Goal: Task Accomplishment & Management: Complete application form

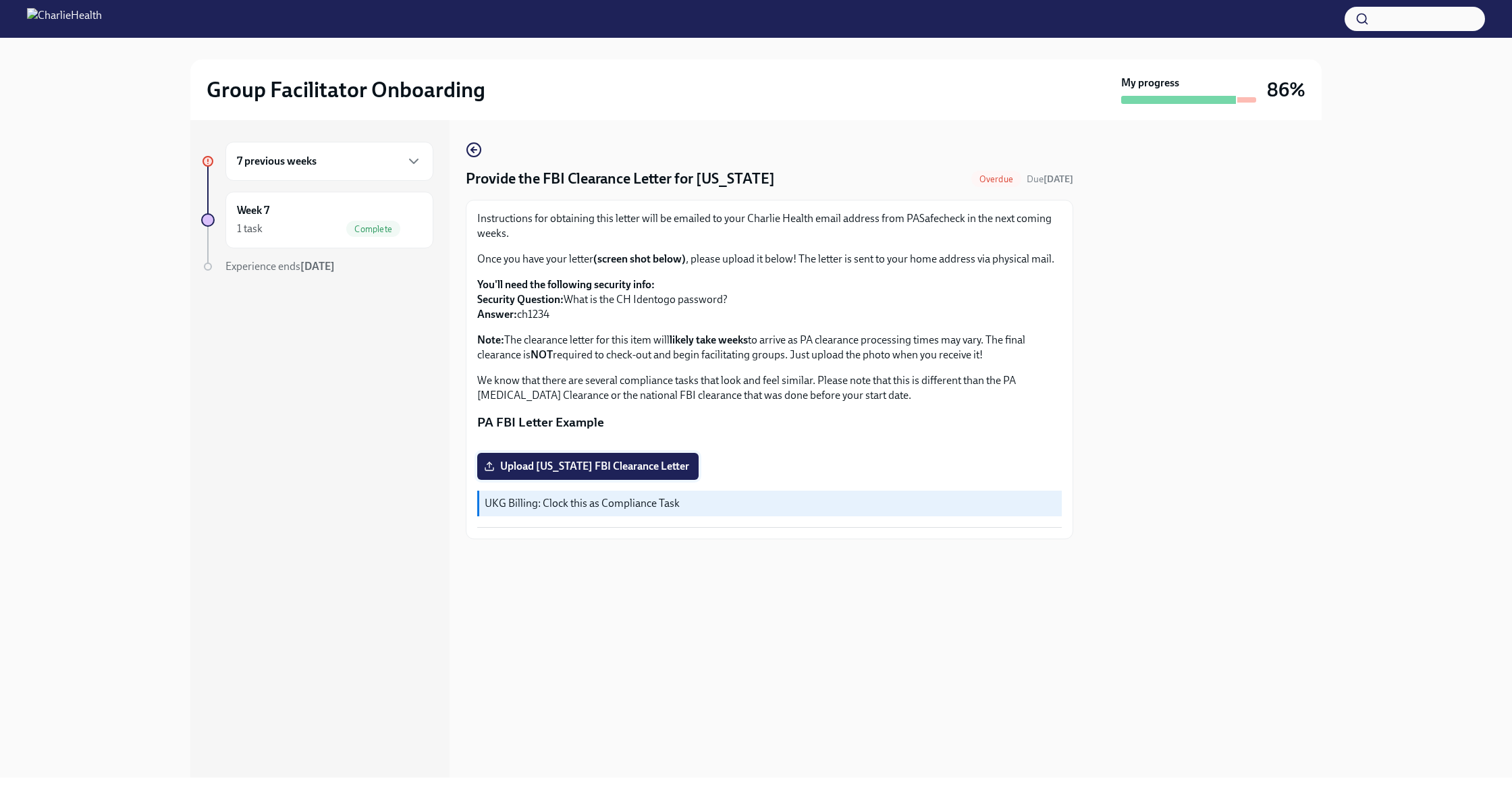
click at [636, 473] on span "Upload [US_STATE] FBI Clearance Letter" at bounding box center [588, 466] width 203 height 13
click at [0, 0] on input "Upload [US_STATE] FBI Clearance Letter" at bounding box center [0, 0] width 0 height 0
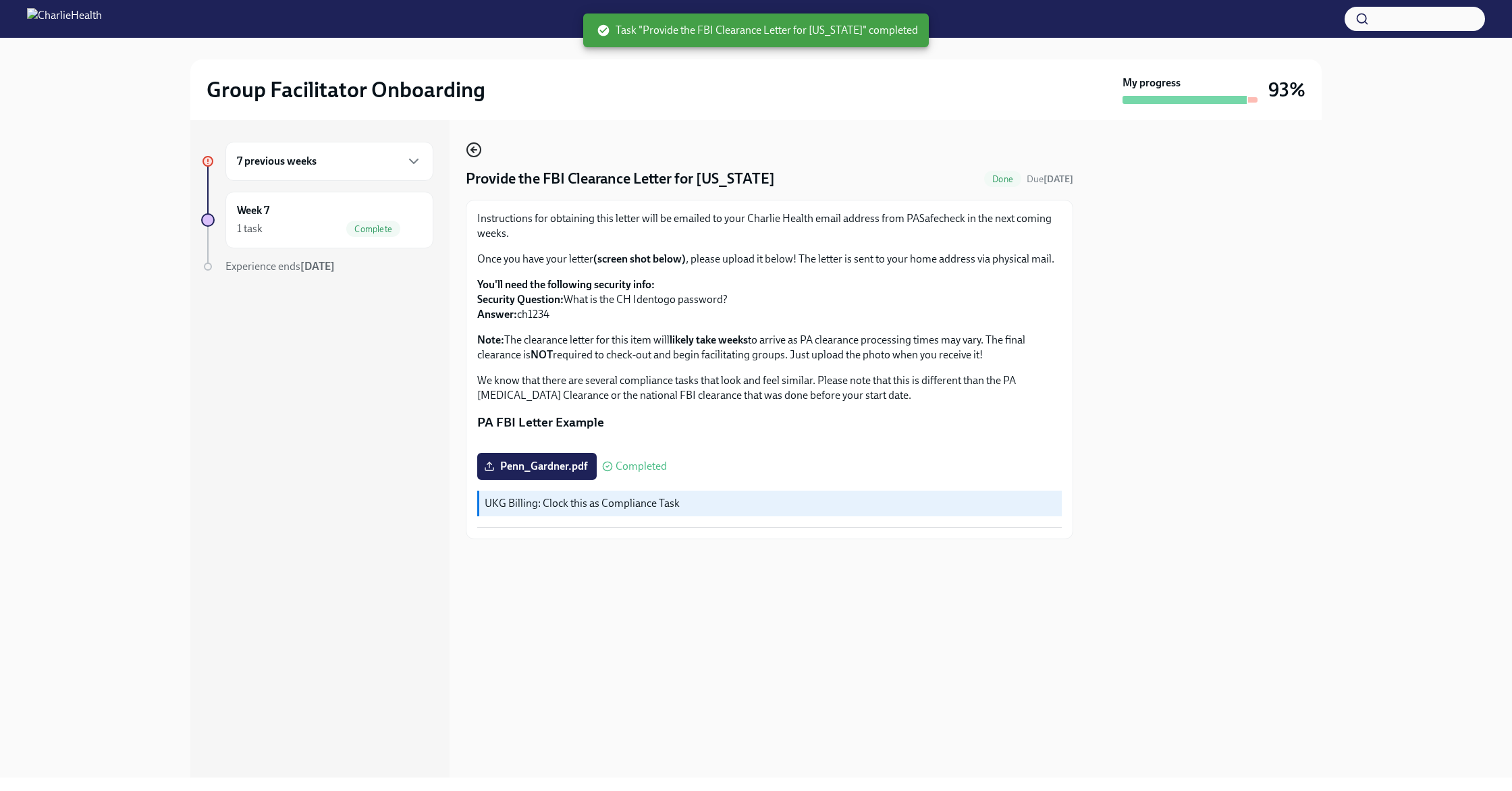
click at [476, 154] on icon "button" at bounding box center [474, 150] width 16 height 16
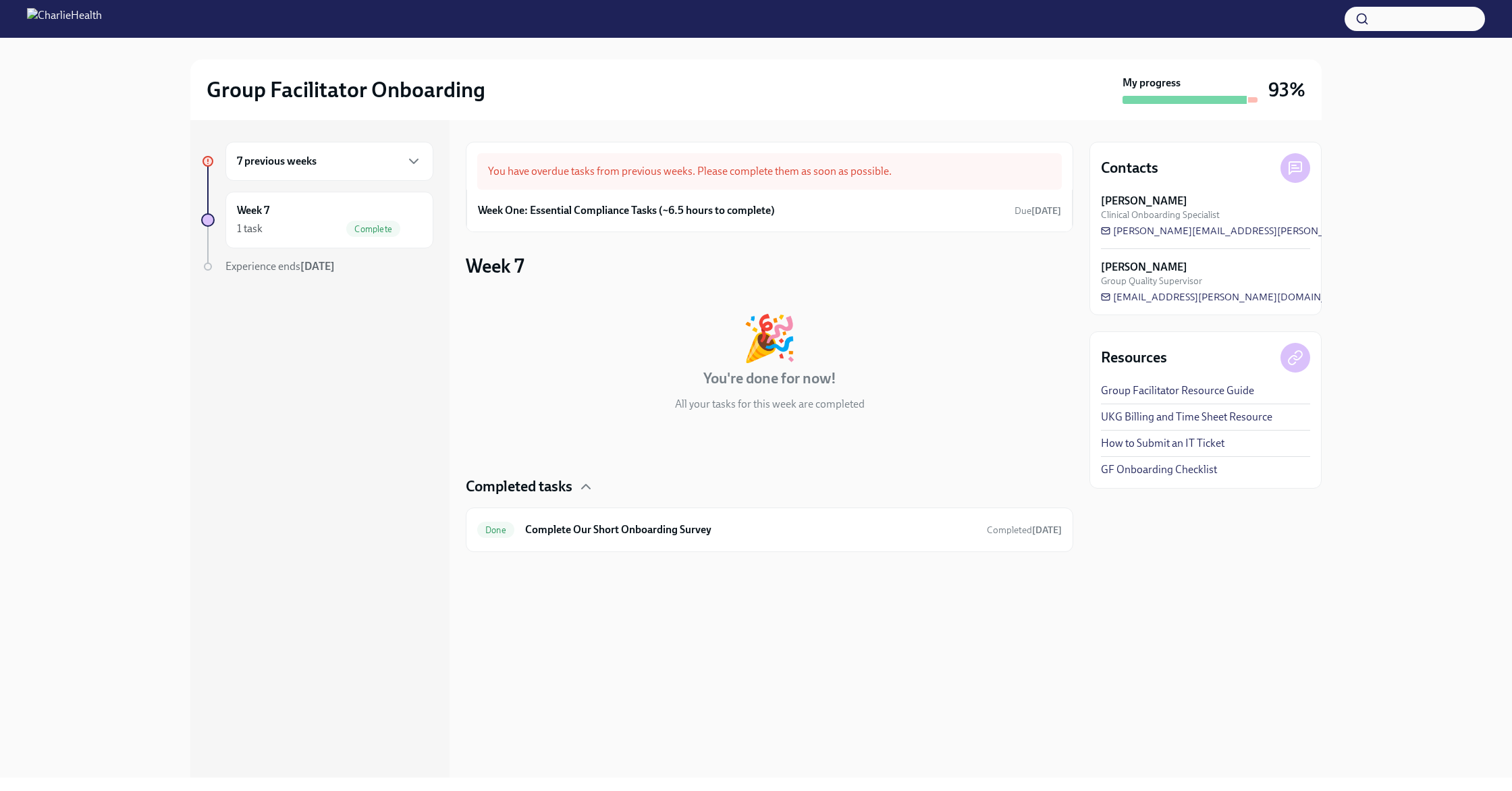
click at [323, 176] on div "7 previous weeks" at bounding box center [329, 161] width 208 height 39
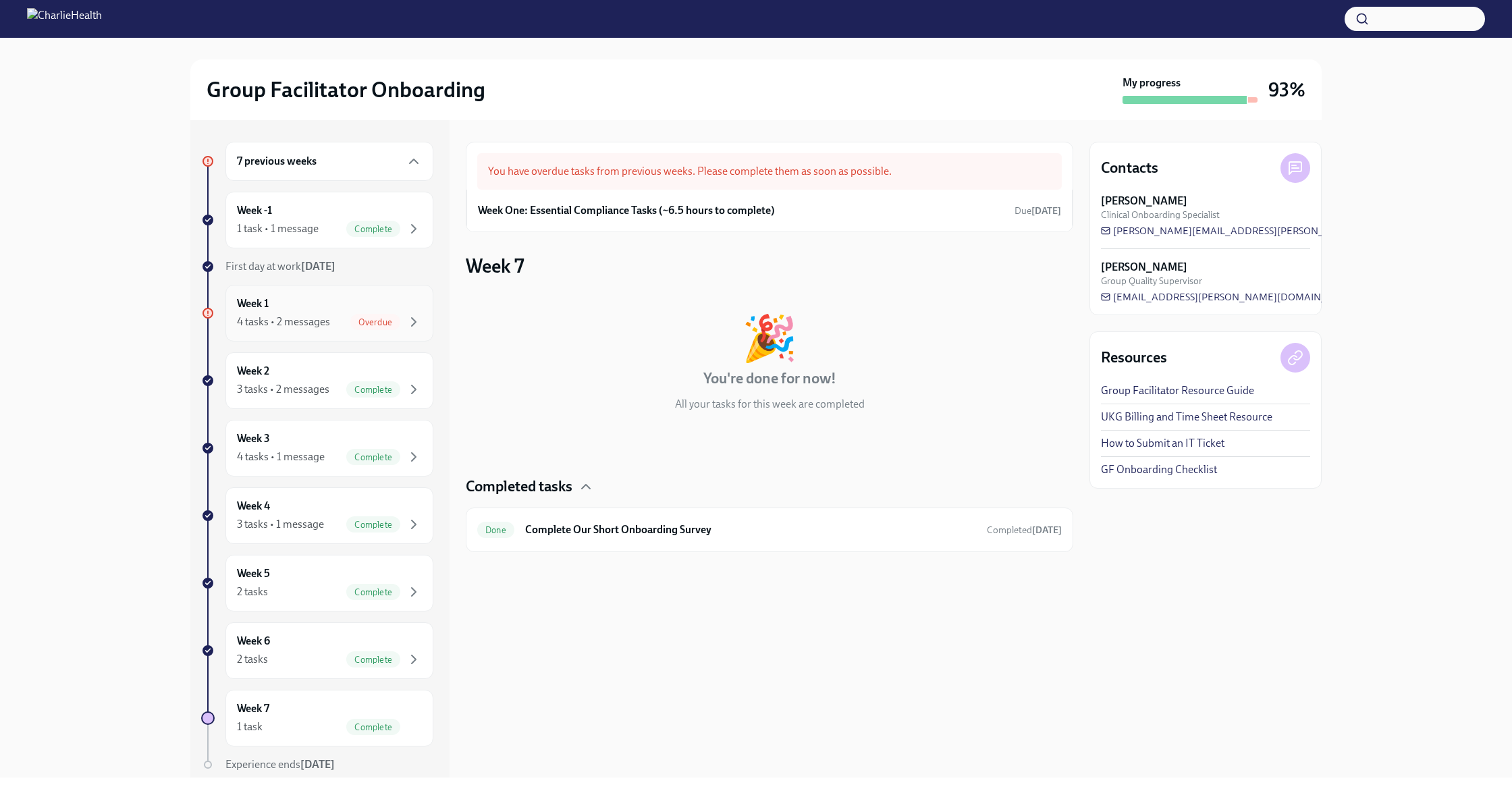
click at [332, 317] on div "4 tasks • 2 messages Overdue" at bounding box center [329, 323] width 185 height 16
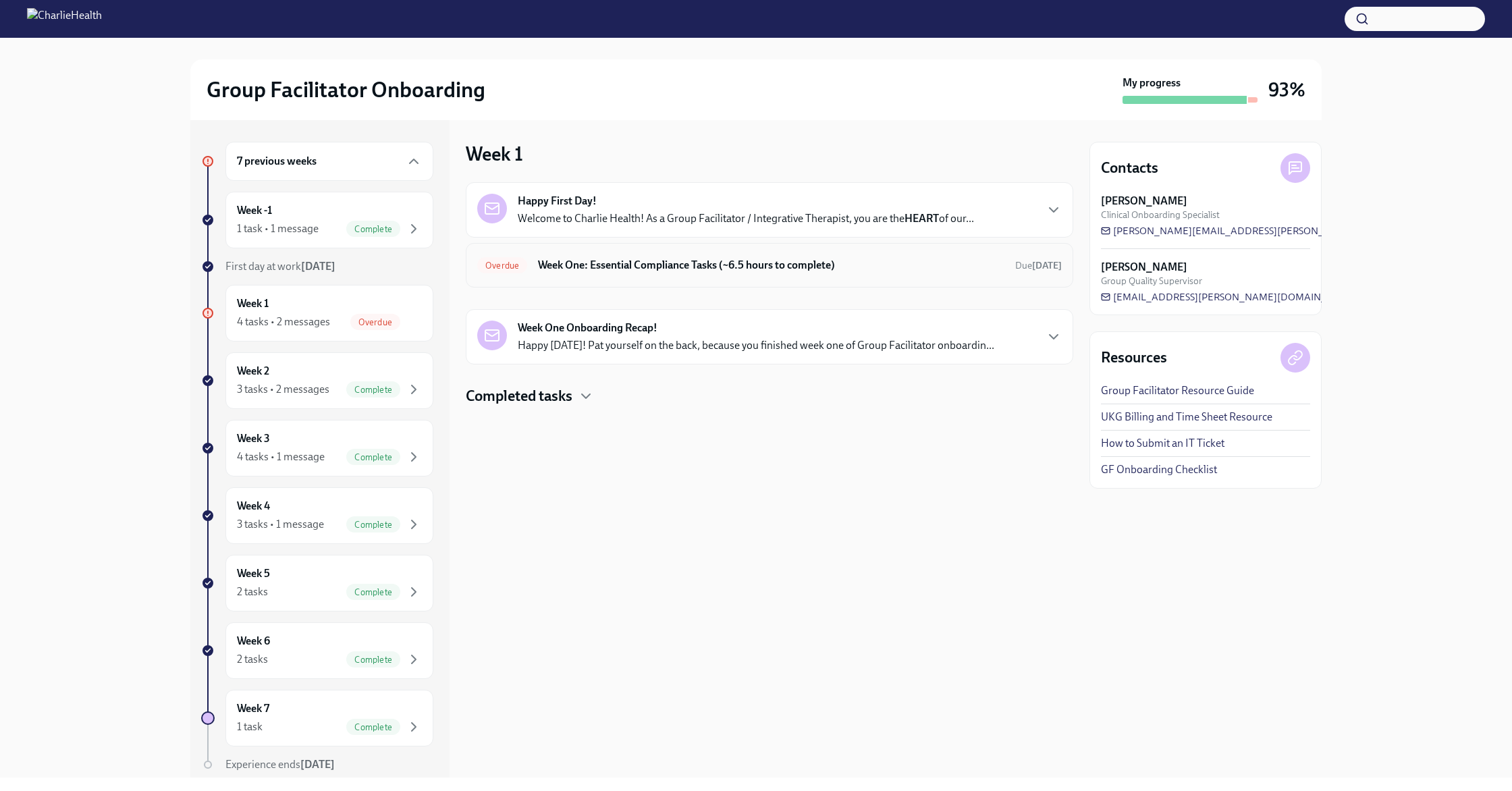
click at [853, 281] on div "Overdue Week One: Essential Compliance Tasks (~6.5 hours to complete) Due [DATE]" at bounding box center [770, 266] width 608 height 45
click at [696, 266] on h6 "Week One: Essential Compliance Tasks (~6.5 hours to complete)" at bounding box center [770, 266] width 466 height 15
